Goal: Task Accomplishment & Management: Complete application form

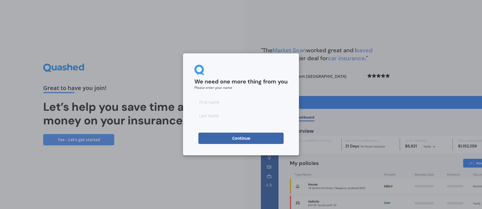
click at [329, 6] on div "We need one more thing from you Please enter your name Continue" at bounding box center [241, 104] width 482 height 209
drag, startPoint x: 292, startPoint y: 31, endPoint x: 300, endPoint y: 29, distance: 9.0
click at [292, 31] on div "We need one more thing from you Please enter your name Continue" at bounding box center [241, 104] width 482 height 209
drag, startPoint x: 164, startPoint y: 77, endPoint x: 276, endPoint y: 64, distance: 113.0
click at [167, 76] on div "We need one more thing from you Please enter your name Continue" at bounding box center [241, 104] width 482 height 209
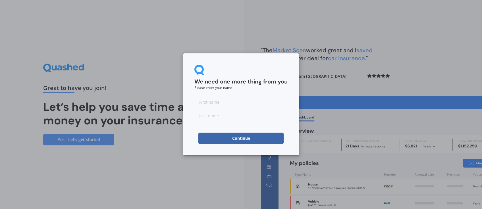
drag, startPoint x: 110, startPoint y: 103, endPoint x: 155, endPoint y: 99, distance: 45.1
click at [110, 103] on div "We need one more thing from you Please enter your name Continue" at bounding box center [241, 104] width 482 height 209
